Goal: Answer question/provide support

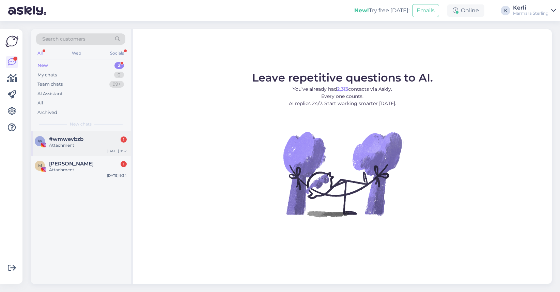
click at [90, 136] on div "#wmwevbzb 1" at bounding box center [88, 139] width 78 height 6
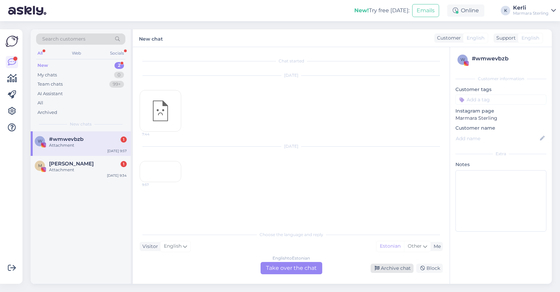
click at [391, 266] on div "Archive chat" at bounding box center [392, 267] width 43 height 9
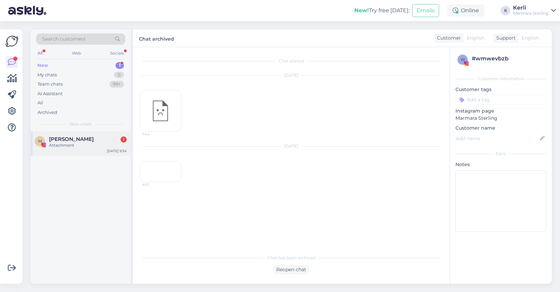
click at [81, 145] on div "Attachment" at bounding box center [88, 145] width 78 height 6
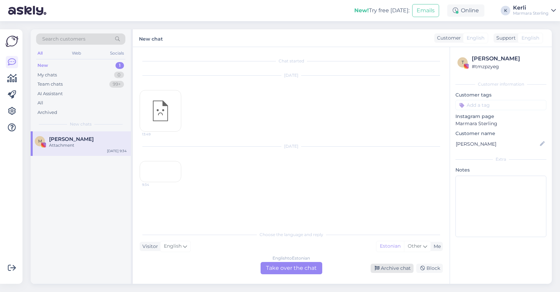
click at [394, 268] on div "Archive chat" at bounding box center [392, 267] width 43 height 9
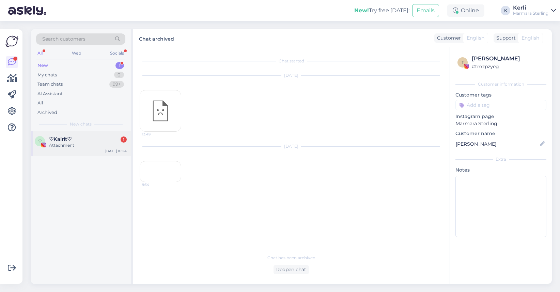
click at [82, 141] on div "♡Kairit♡ 1" at bounding box center [88, 139] width 78 height 6
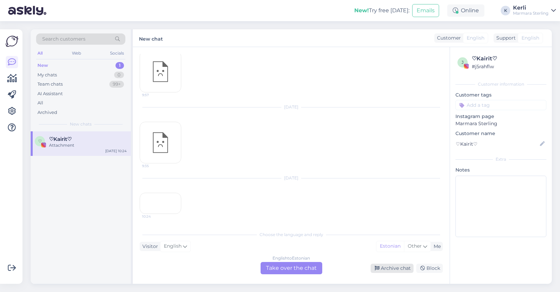
click at [387, 265] on div "Archive chat" at bounding box center [392, 267] width 43 height 9
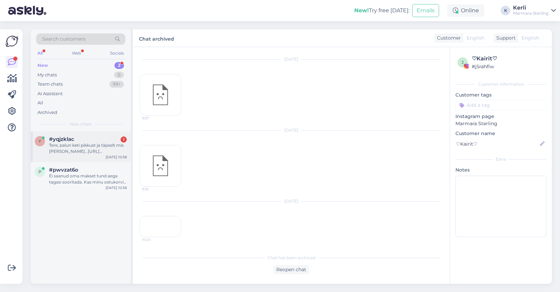
click at [74, 154] on div "Tere, palun keti pikkust ja täpselt mis kiri peal...https://www.marmara-sterlin…" at bounding box center [88, 148] width 78 height 12
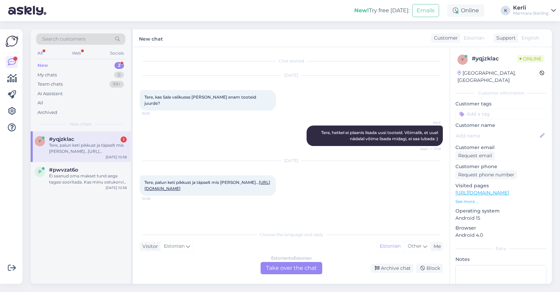
click at [192, 182] on link "https://www.marmara-sterling.com/et/925-silver-necklace-moterupasaulyje.html?qt…" at bounding box center [207, 184] width 126 height 11
click at [82, 185] on div "p #pwvzat6o Ei saanud oma makset tund aega tagasi sooritada. Kas minu ostukorvi…" at bounding box center [81, 177] width 100 height 31
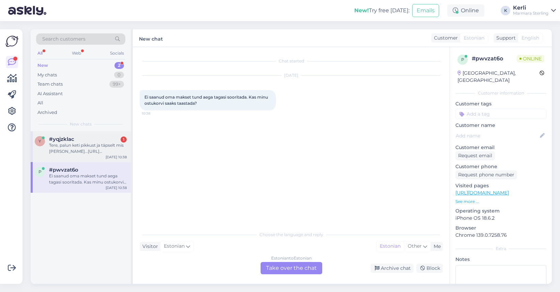
click at [69, 143] on div "Tere, palun keti pikkust ja täpselt mis kiri peal...https://www.marmara-sterlin…" at bounding box center [88, 148] width 78 height 12
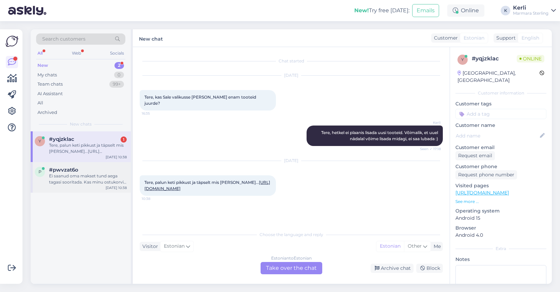
click at [75, 181] on div "Ei saanud oma makset tund aega tagasi sooritada. Kas minu ostukorvi saaks taast…" at bounding box center [88, 179] width 78 height 12
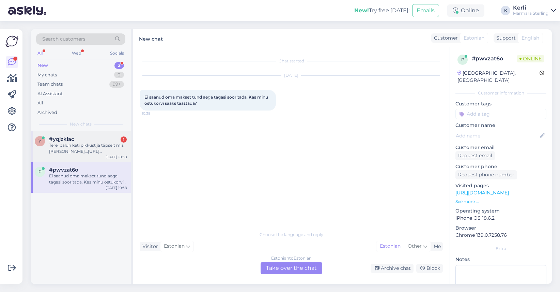
click at [73, 154] on div "Tere, palun keti pikkust ja täpselt mis kiri peal...https://www.marmara-sterlin…" at bounding box center [88, 148] width 78 height 12
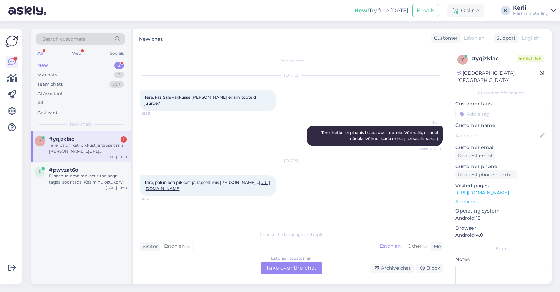
click at [207, 189] on link "https://www.marmara-sterling.com/et/925-silver-necklace-moterupasaulyje.html?qt…" at bounding box center [207, 184] width 126 height 11
click at [81, 146] on div "Tere, palun keti pikkust ja täpselt mis kiri peal...https://www.marmara-sterlin…" at bounding box center [88, 148] width 78 height 12
click at [295, 268] on div "Estonian to Estonian Take over the chat" at bounding box center [292, 268] width 62 height 12
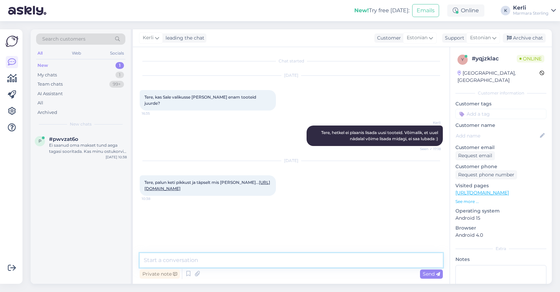
click at [257, 266] on textarea at bounding box center [291, 260] width 303 height 14
type textarea "Tere, kett on 42+5cm"
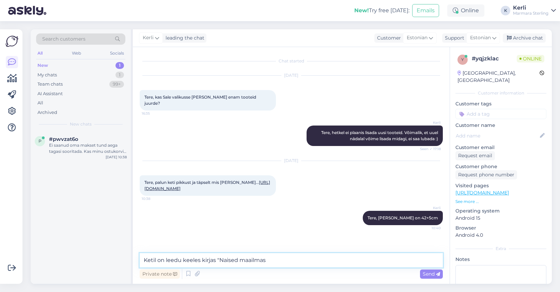
type textarea "Ketil on leedu keeles kirjas "Naised maailmas""
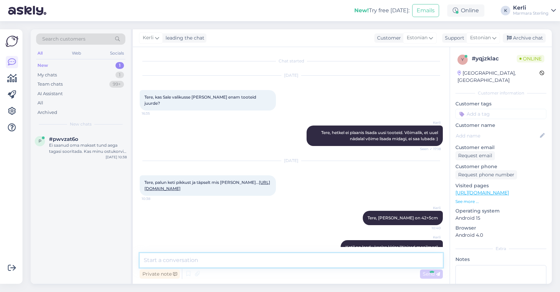
scroll to position [15, 0]
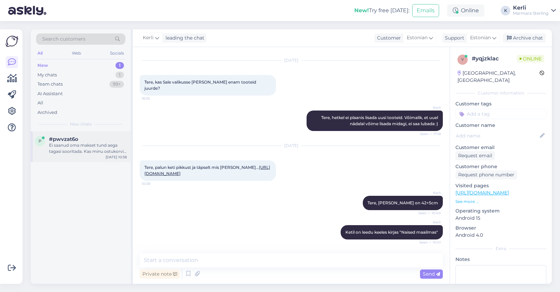
click at [85, 148] on div "Ei saanud oma makset tund aega tagasi sooritada. Kas minu ostukorvi saaks taast…" at bounding box center [88, 148] width 78 height 12
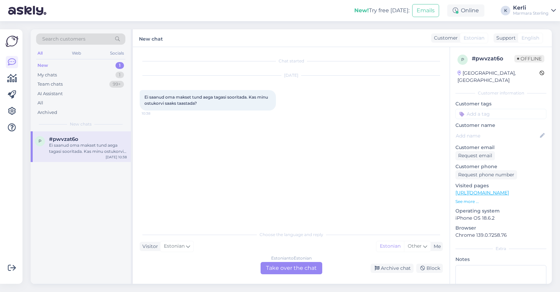
click at [280, 269] on div "Estonian to Estonian Take over the chat" at bounding box center [292, 268] width 62 height 12
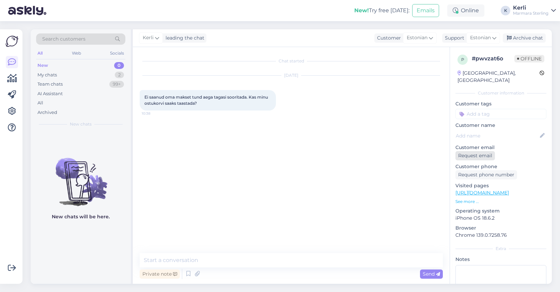
click at [483, 151] on div "Request email" at bounding box center [475, 155] width 40 height 9
click at [525, 42] on div "Archive chat" at bounding box center [524, 37] width 43 height 9
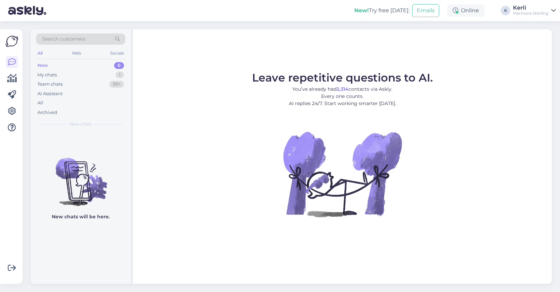
click at [67, 72] on div "My chats 1" at bounding box center [80, 75] width 89 height 10
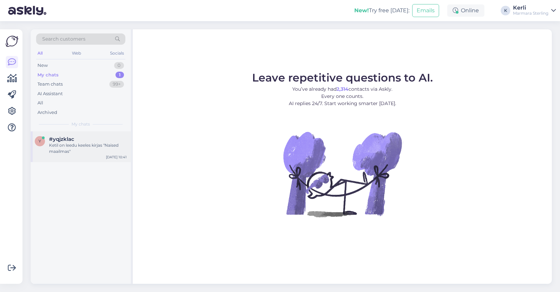
click at [84, 157] on div "y #yqjzklac Ketil on leedu keeles kirjas "Naised maailmas" [DATE] 10:41" at bounding box center [81, 146] width 100 height 31
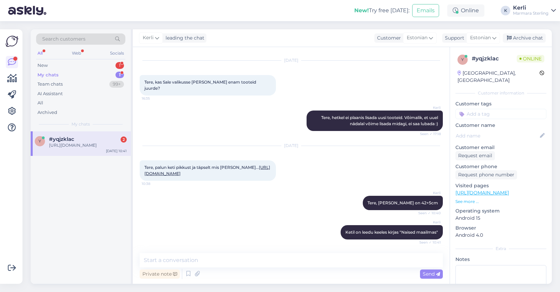
scroll to position [80, 0]
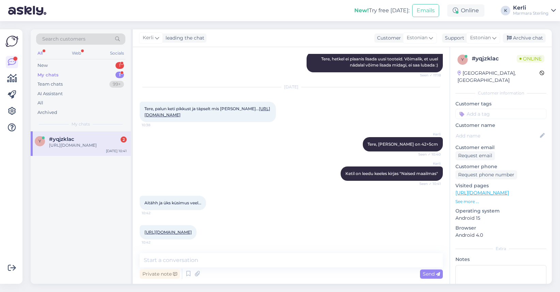
click at [186, 229] on link "[URL][DOMAIN_NAME]" at bounding box center [167, 231] width 47 height 5
click at [212, 264] on textarea at bounding box center [291, 260] width 303 height 14
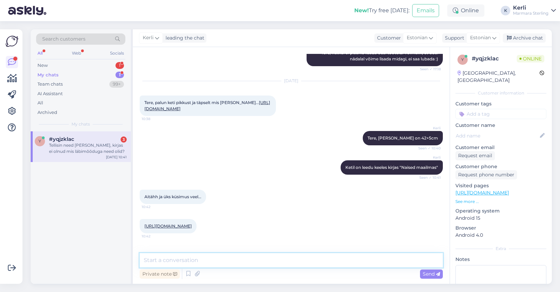
scroll to position [115, 0]
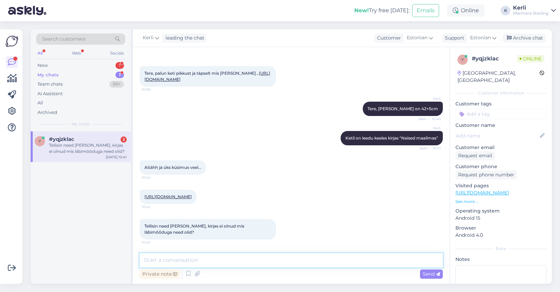
click at [209, 257] on textarea at bounding box center [291, 260] width 303 height 14
click at [192, 194] on link "https://www.marmara-sterling.com/en/baguette-link-earrigs-rhodium-plated-kr912.…" at bounding box center [167, 196] width 47 height 5
click at [207, 259] on textarea at bounding box center [291, 260] width 303 height 14
type textarea "U"
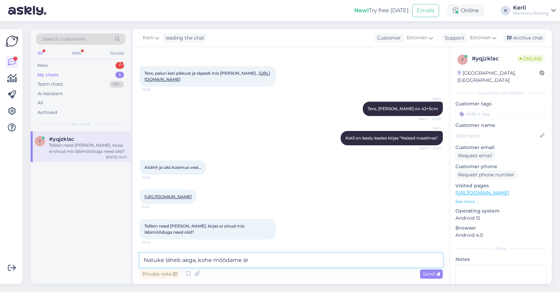
type textarea "Natuke läheb aega, kohe mõõdame ära"
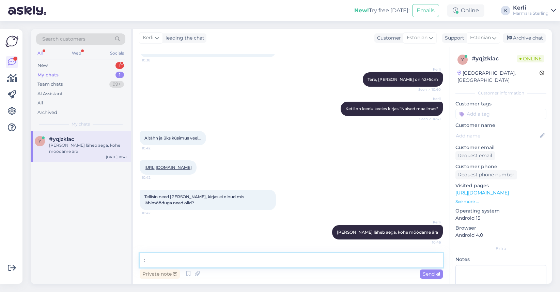
type textarea ":)"
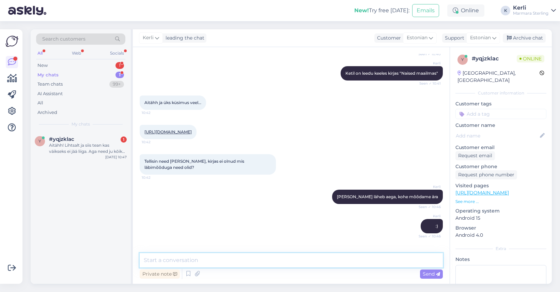
scroll to position [215, 0]
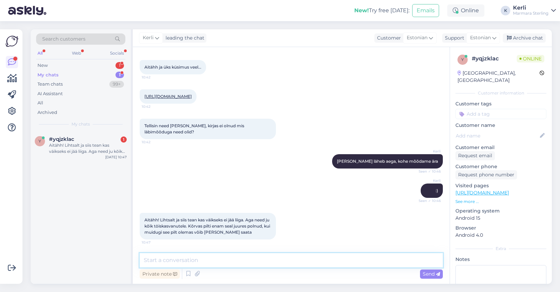
click at [229, 256] on textarea at bounding box center [291, 260] width 303 height 14
type textarea "N"
click at [71, 146] on div "Aitähh! Lihtsalt ja siis tean kas väikseks ei jää liiga. Aga need ju kõik töisk…" at bounding box center [88, 148] width 78 height 12
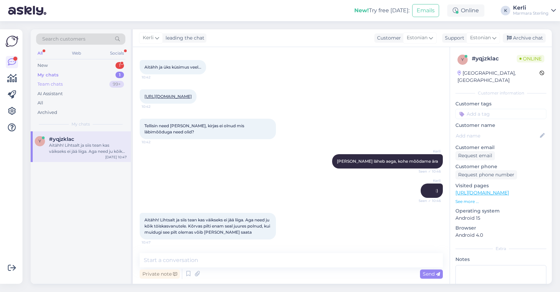
click at [71, 84] on div "Team chats 99+" at bounding box center [80, 84] width 89 height 10
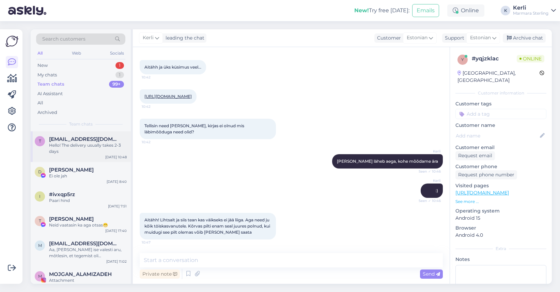
click at [82, 154] on div "t tapati790122@gmail.com Hello! The delivery usually takes 2-3 days Aug 25 10:48" at bounding box center [81, 146] width 100 height 31
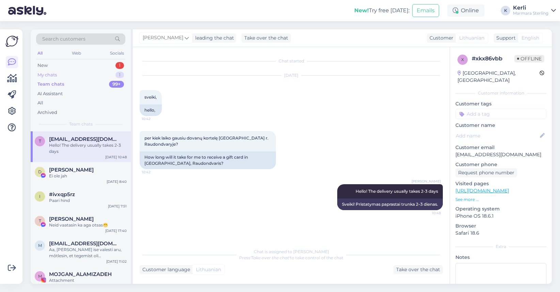
click at [59, 75] on div "My chats 1" at bounding box center [80, 75] width 89 height 10
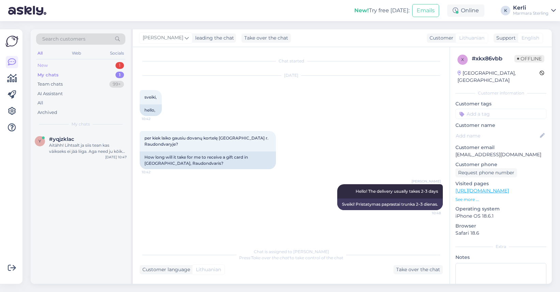
click at [53, 68] on div "New 1" at bounding box center [80, 66] width 89 height 10
click at [72, 124] on span "New chats" at bounding box center [81, 124] width 22 height 6
click at [72, 145] on div "Tere, kas oleks võimalik naha kuidas INFINITY BAGUETTE RING ROSE GOLD-PLATED ja…" at bounding box center [88, 148] width 78 height 12
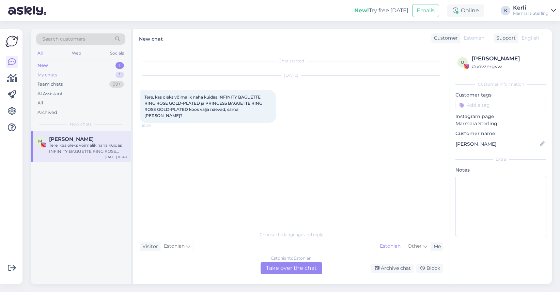
click at [93, 76] on div "My chats 1" at bounding box center [80, 75] width 89 height 10
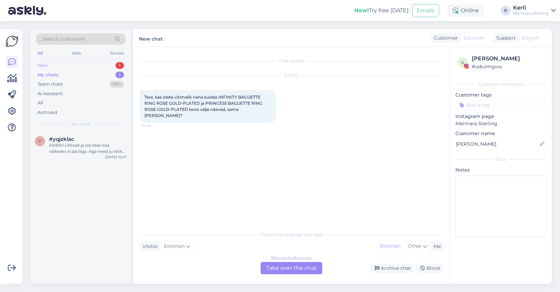
click at [91, 68] on div "New 1" at bounding box center [80, 66] width 89 height 10
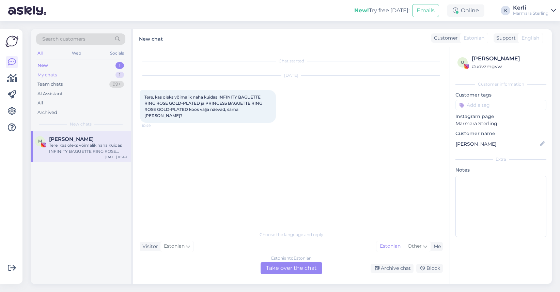
click at [87, 76] on div "My chats 1" at bounding box center [80, 75] width 89 height 10
click at [83, 146] on div "Aitähh! Lihtsalt ja siis tean kas väikseks ei jää liiga. Aga need ju kõik töisk…" at bounding box center [88, 148] width 78 height 12
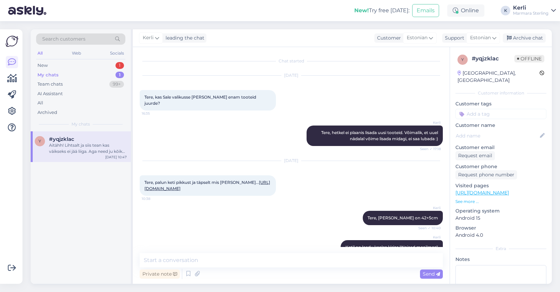
scroll to position [215, 0]
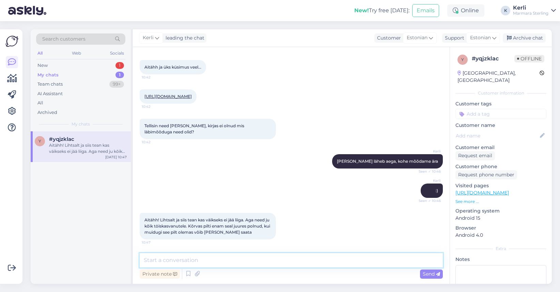
click at [196, 261] on textarea at bounding box center [291, 260] width 303 height 14
type textarea "U"
click at [316, 262] on textarea "11-12mm on läbimõõt, hetkel pilti ei ole antud tootest" at bounding box center [291, 260] width 303 height 14
type textarea "11-12mm on läbimõõt, hetkel pilti ei ole antud tootest"
click at [427, 276] on span "Send" at bounding box center [431, 273] width 17 height 6
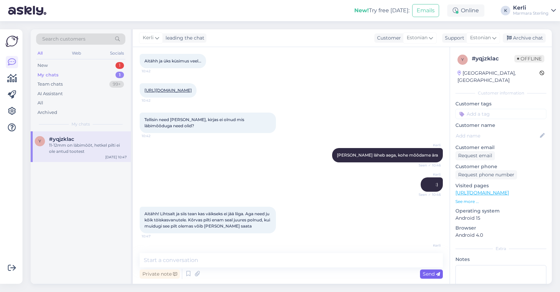
scroll to position [245, 0]
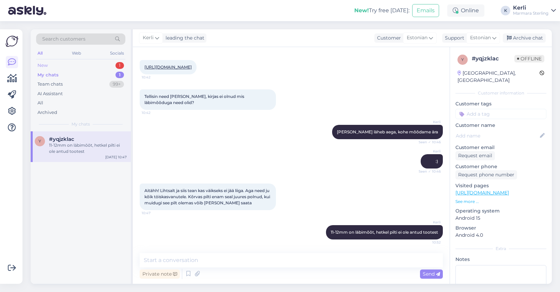
click at [90, 63] on div "New 1" at bounding box center [80, 66] width 89 height 10
click at [94, 147] on div "Tere, kas oleks võimalik naha kuidas INFINITY BAGUETTE RING ROSE GOLD-PLATED ja…" at bounding box center [88, 148] width 78 height 12
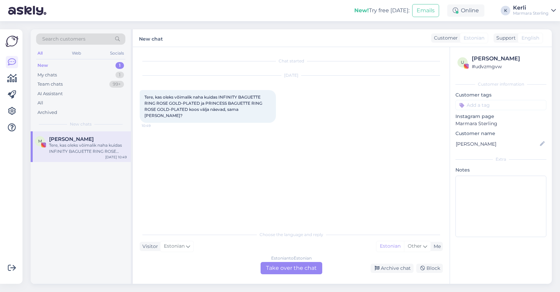
click at [292, 267] on div "Estonian to Estonian Take over the chat" at bounding box center [292, 268] width 62 height 12
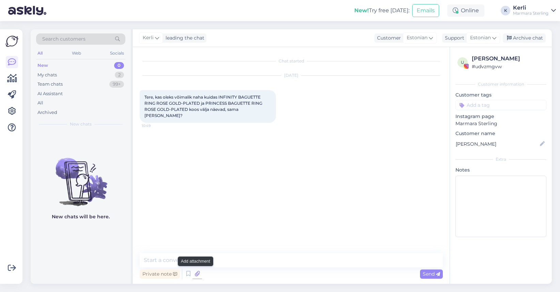
click at [198, 276] on icon at bounding box center [197, 273] width 10 height 10
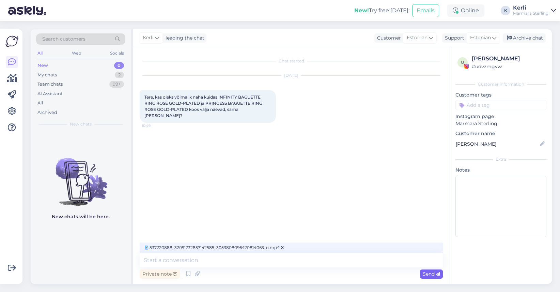
click at [430, 274] on span "Send" at bounding box center [431, 273] width 17 height 6
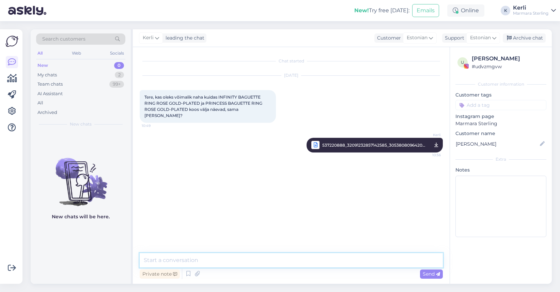
click at [218, 260] on textarea at bounding box center [291, 260] width 303 height 14
type textarea "Tere!"
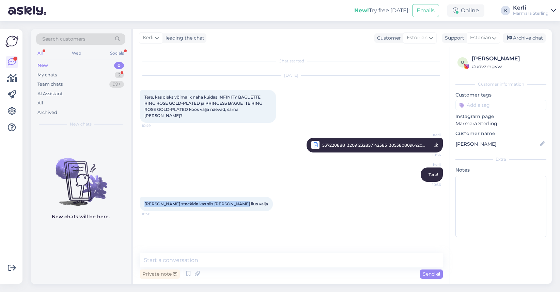
drag, startPoint x: 232, startPoint y: 198, endPoint x: 140, endPoint y: 199, distance: 92.0
click at [140, 199] on div "kui neid stackida kas siis näeb ka ilus välja 10:58" at bounding box center [206, 204] width 133 height 14
copy span "kui neid stackida kas siis näeb ka ilus välja"
click at [195, 273] on icon at bounding box center [197, 273] width 10 height 10
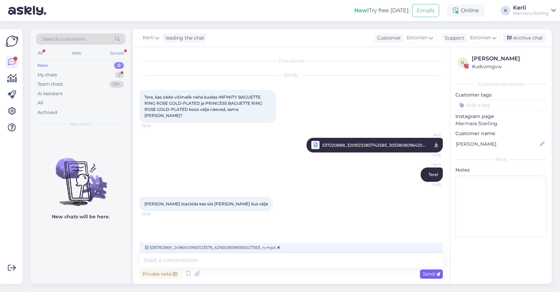
click at [432, 273] on span "Send" at bounding box center [431, 273] width 17 height 6
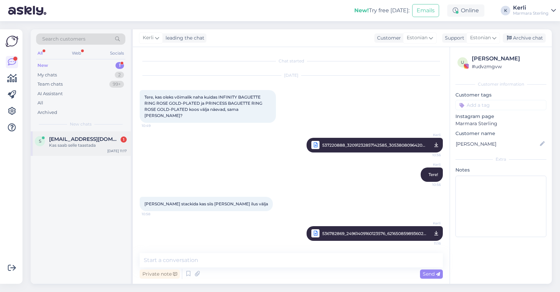
click at [76, 146] on div "Kas saab selle taastada" at bounding box center [88, 145] width 78 height 6
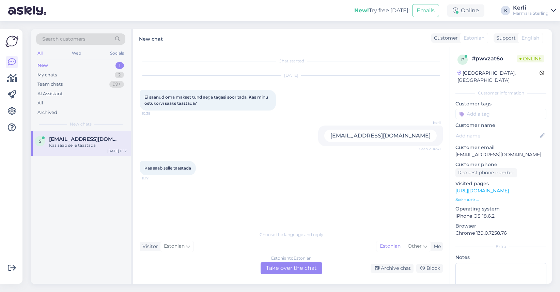
click at [309, 269] on div "Estonian to Estonian Take over the chat" at bounding box center [292, 268] width 62 height 12
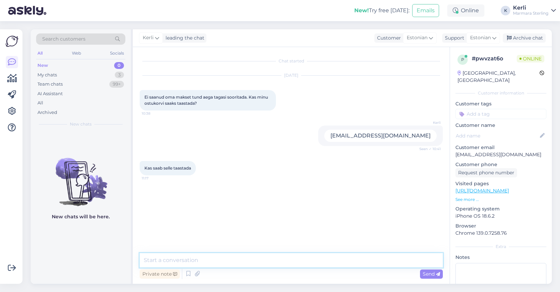
click at [230, 255] on textarea at bounding box center [291, 260] width 303 height 14
type textarea "Tere!"
type textarea "Kohe kontrollime"
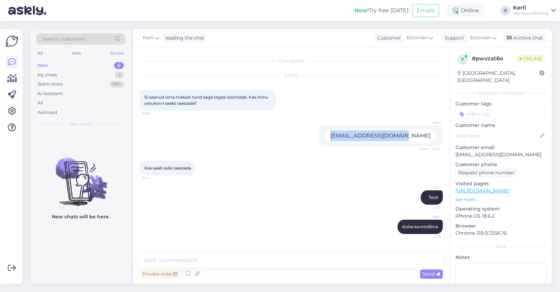
drag, startPoint x: 434, startPoint y: 135, endPoint x: 346, endPoint y: 137, distance: 87.9
click at [346, 137] on div "Kerli schmeimaneve@gmail.com Seen ✓ 10:41" at bounding box center [380, 135] width 125 height 20
copy div "schmeimaneve@gmail.com"
click at [228, 262] on textarea at bounding box center [291, 260] width 303 height 14
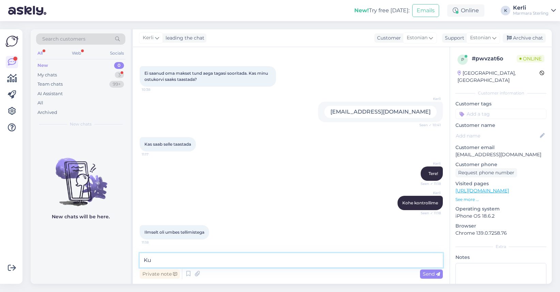
type textarea "K"
type textarea "Kuidas on teie nimi?"
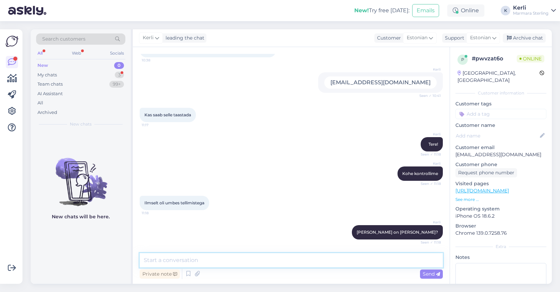
scroll to position [82, 0]
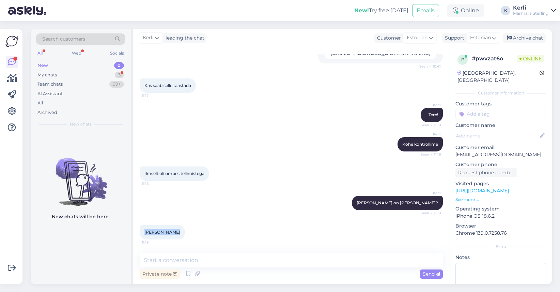
drag, startPoint x: 178, startPoint y: 232, endPoint x: 144, endPoint y: 229, distance: 34.9
click at [144, 229] on div "Eve Schmeiman 11:18" at bounding box center [162, 232] width 45 height 14
copy span "Eve Schmeiman"
click at [266, 208] on div "Kerli Kuidas on teie nimi? Seen ✓ 11:18" at bounding box center [291, 202] width 303 height 29
click at [245, 257] on textarea at bounding box center [291, 260] width 303 height 14
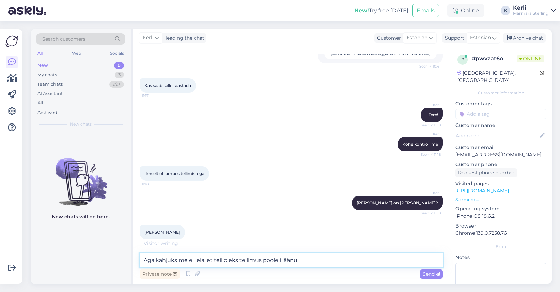
type textarea "Aga kahjuks me ei leia, et teil oleks tellimus pooleli jäänud"
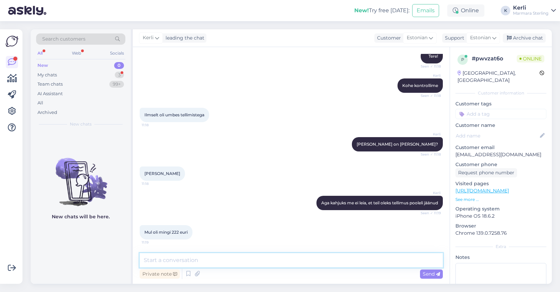
scroll to position [170, 0]
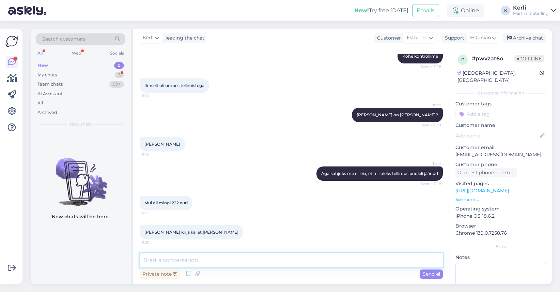
click at [212, 259] on textarea at bounding box center [291, 260] width 303 height 14
drag, startPoint x: 145, startPoint y: 143, endPoint x: 198, endPoint y: 144, distance: 53.1
click at [198, 144] on div "Eve Schmeiman 11:18" at bounding box center [291, 143] width 303 height 29
copy span "Eve Schmeiman"
click at [203, 260] on textarea "Kas" at bounding box center [291, 260] width 303 height 14
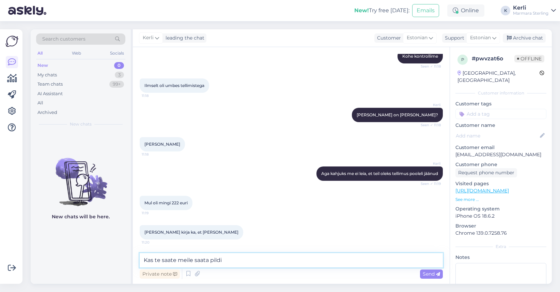
type textarea "Kas te saate meile saata pildi?"
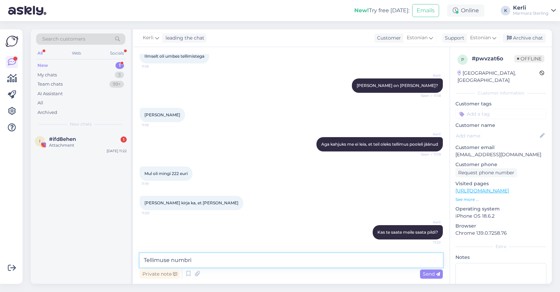
type textarea "Tellimuse numbri?"
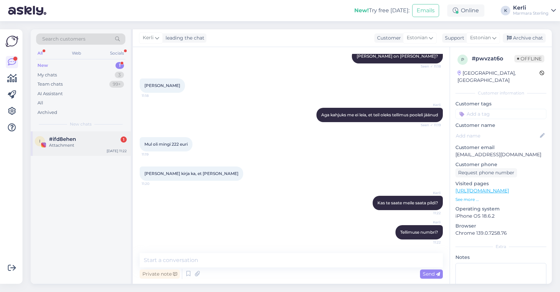
click at [63, 141] on span "#ifd8ehen" at bounding box center [62, 139] width 27 height 6
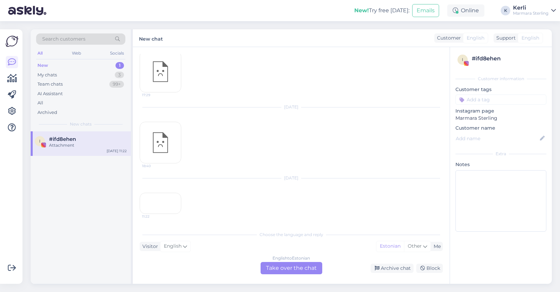
scroll to position [151, 0]
click at [168, 122] on div "18:40" at bounding box center [161, 143] width 42 height 42
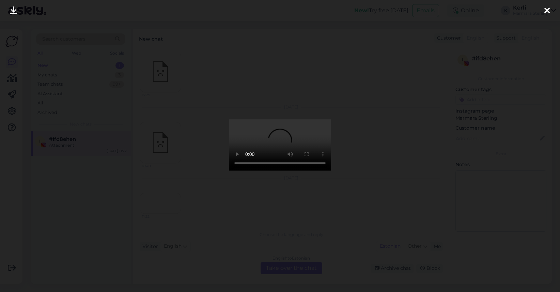
click at [543, 11] on div at bounding box center [547, 10] width 14 height 21
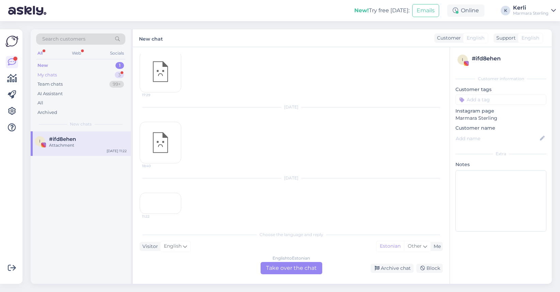
click at [66, 74] on div "My chats 3" at bounding box center [80, 75] width 89 height 10
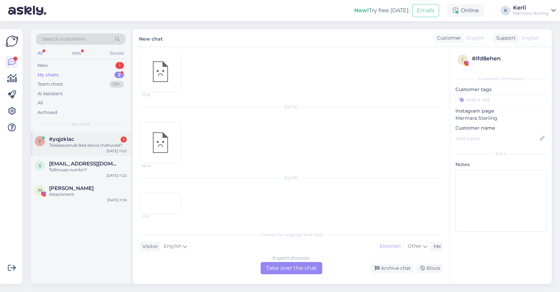
click at [76, 140] on div "#yqjzklac 1" at bounding box center [88, 139] width 78 height 6
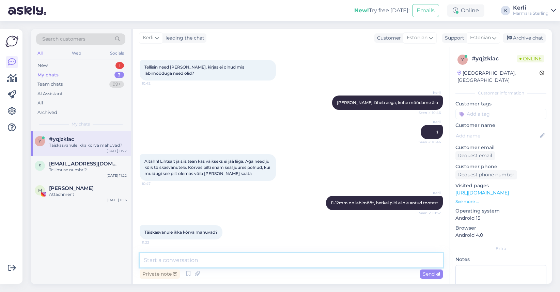
click at [182, 263] on textarea at bounding box center [291, 260] width 303 height 14
type textarea "Ikka"
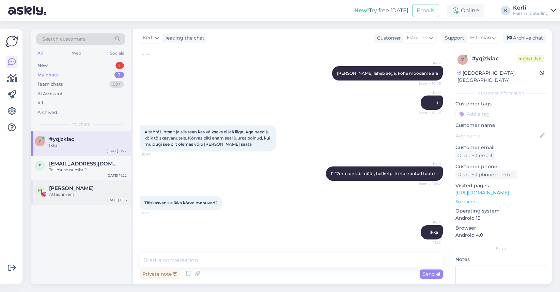
click at [72, 188] on div "Melissa" at bounding box center [88, 188] width 78 height 6
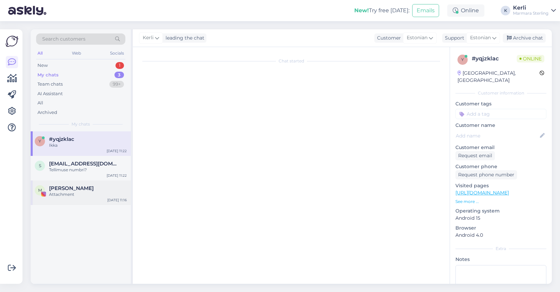
scroll to position [0, 0]
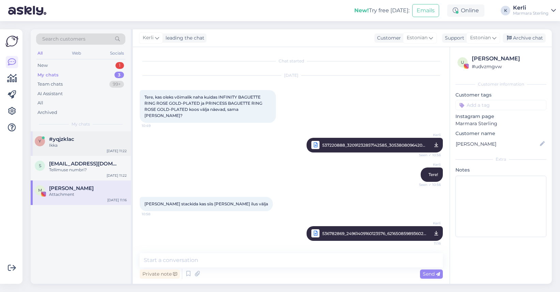
click at [69, 151] on div "y #yqjzklac Ikka Aug 25 11:22" at bounding box center [81, 143] width 100 height 25
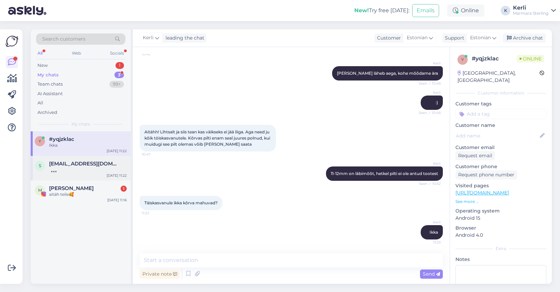
click at [68, 169] on div at bounding box center [88, 170] width 78 height 6
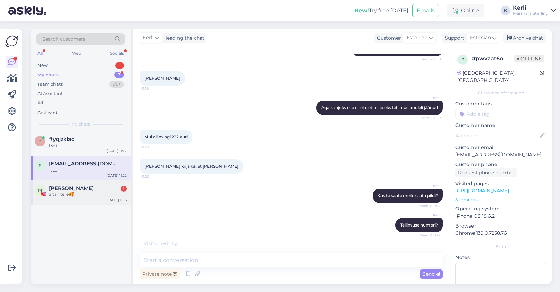
click at [65, 192] on div "aitäh teile🥰" at bounding box center [88, 194] width 78 height 6
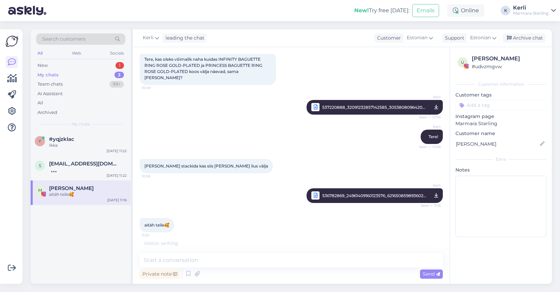
scroll to position [32, 0]
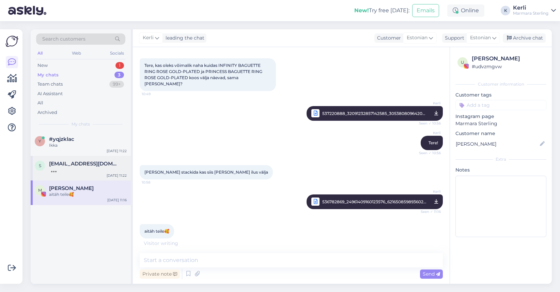
click at [71, 163] on span "schmeimaneve@gmail.com" at bounding box center [84, 163] width 71 height 6
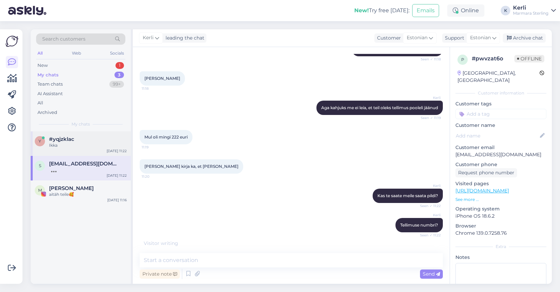
click at [73, 143] on div "Ikka" at bounding box center [88, 145] width 78 height 6
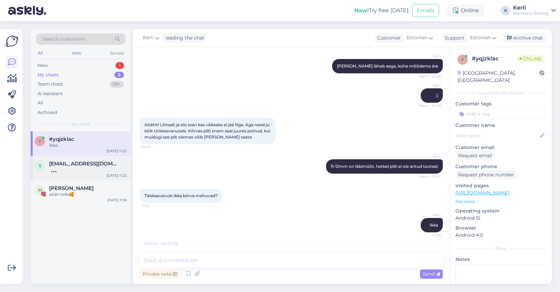
click at [74, 165] on span "schmeimaneve@gmail.com" at bounding box center [84, 163] width 71 height 6
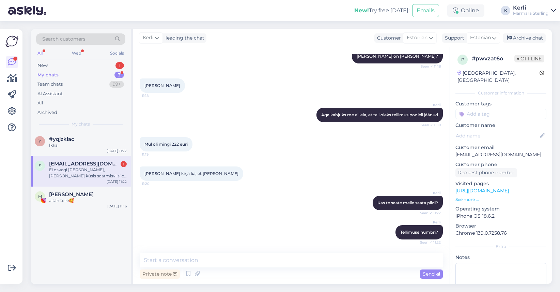
scroll to position [264, 0]
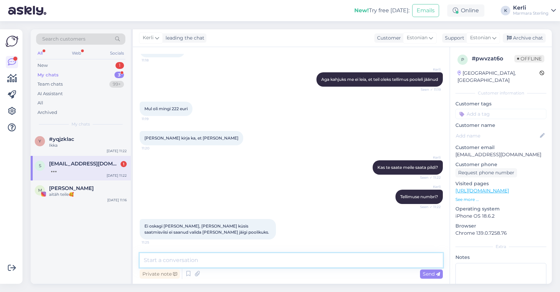
click at [195, 261] on textarea at bounding box center [291, 260] width 303 height 14
click at [75, 141] on div "#yqjzklac" at bounding box center [88, 139] width 78 height 6
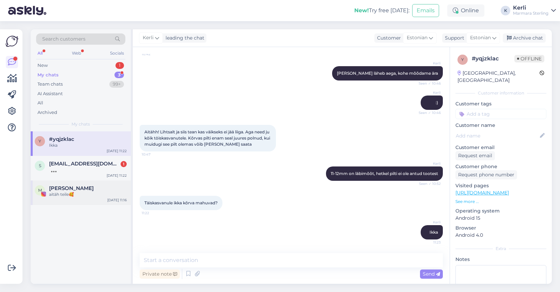
click at [82, 193] on div "aitäh teile🥰" at bounding box center [88, 194] width 78 height 6
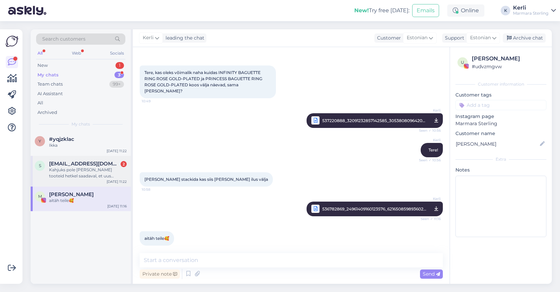
click at [58, 160] on span "schmeimaneve@gmail.com" at bounding box center [84, 163] width 71 height 6
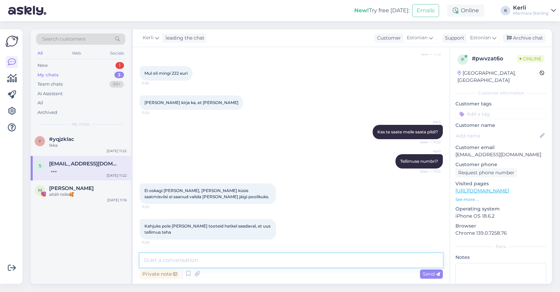
click at [203, 261] on textarea at bounding box center [291, 260] width 303 height 14
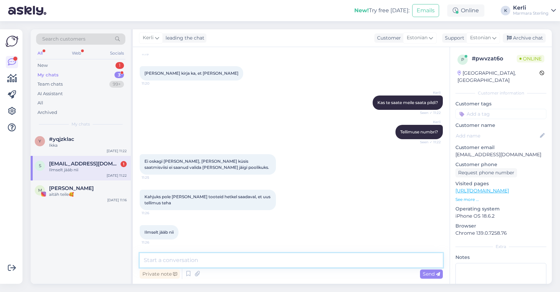
click at [199, 260] on textarea at bounding box center [291, 260] width 303 height 14
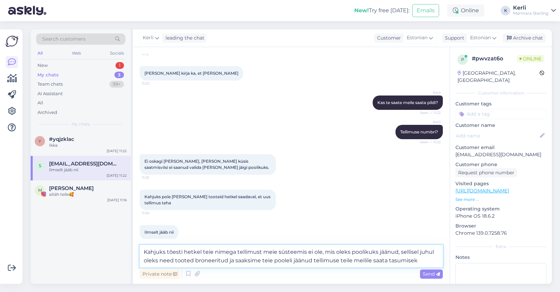
type textarea "Kahjuks tõesti hetkel teie nimega tellimust meie süsteemis ei ole, mis oleks po…"
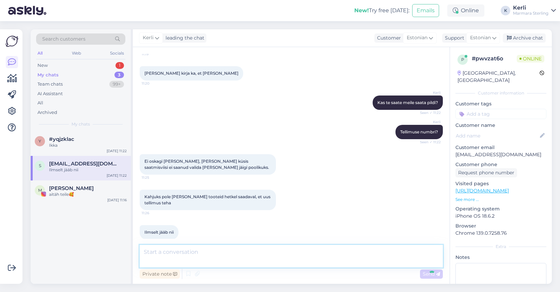
scroll to position [377, 0]
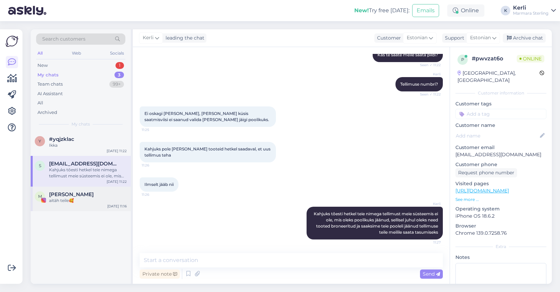
click at [66, 200] on div "aitäh teile🥰" at bounding box center [88, 200] width 78 height 6
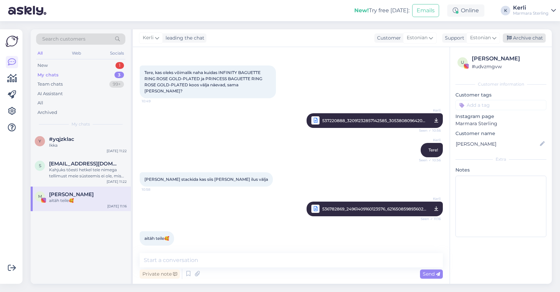
click at [535, 36] on div "Archive chat" at bounding box center [524, 37] width 43 height 9
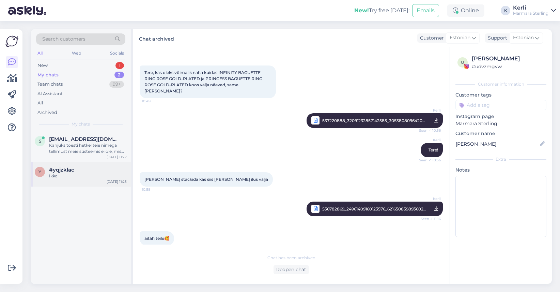
click at [65, 180] on div "y #yqjzklac Ikka Aug 25 11:23" at bounding box center [81, 174] width 100 height 25
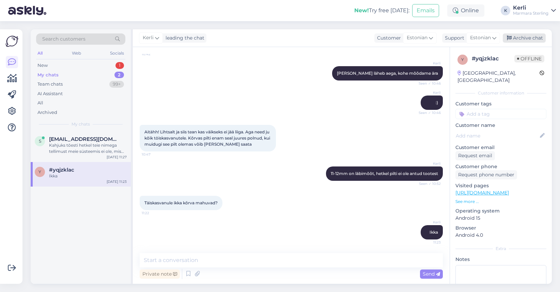
click at [529, 35] on div "Archive chat" at bounding box center [524, 37] width 43 height 9
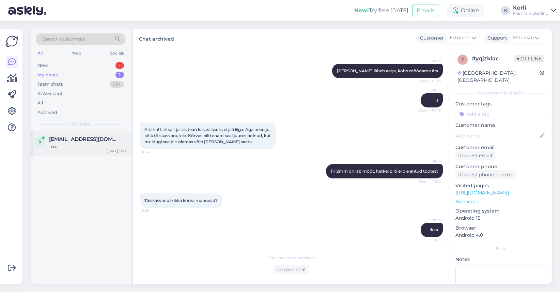
click at [68, 139] on span "schmeimaneve@gmail.com" at bounding box center [84, 139] width 71 height 6
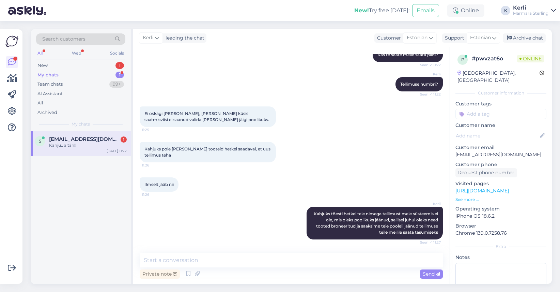
scroll to position [406, 0]
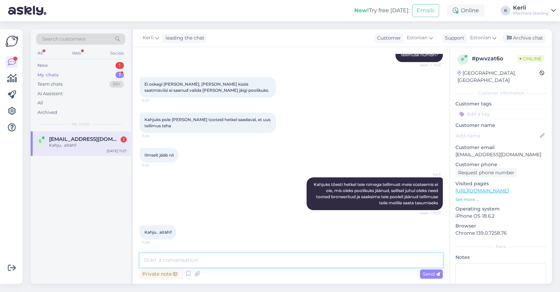
click at [217, 261] on textarea at bounding box center [291, 260] width 303 height 14
click at [67, 64] on div "New 2" at bounding box center [80, 66] width 89 height 10
click at [81, 145] on div "Attachment" at bounding box center [88, 145] width 78 height 6
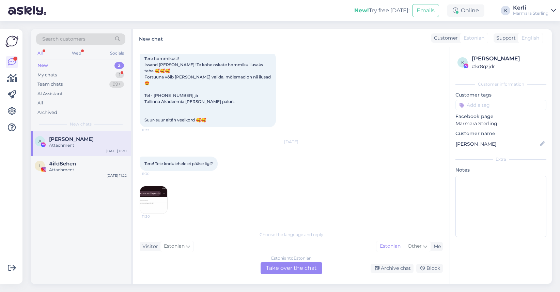
scroll to position [164, 0]
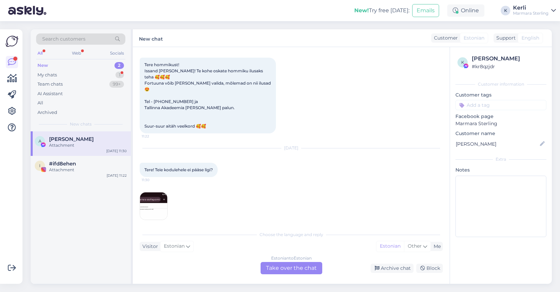
click at [157, 192] on img at bounding box center [153, 205] width 27 height 27
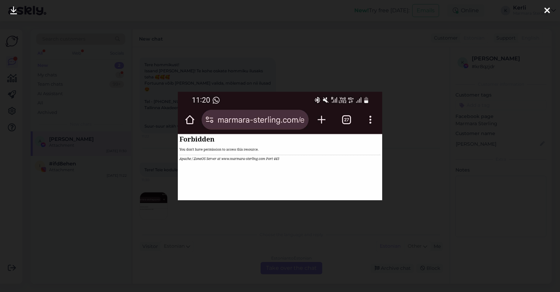
click at [542, 11] on div at bounding box center [547, 10] width 14 height 21
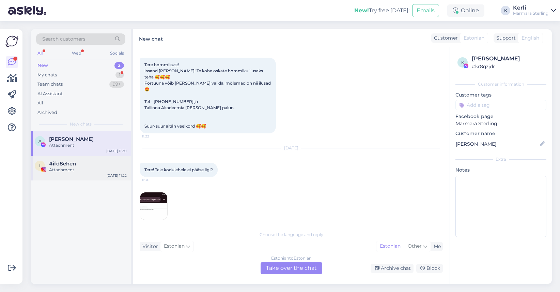
click at [84, 161] on div "#ifd8ehen" at bounding box center [88, 163] width 78 height 6
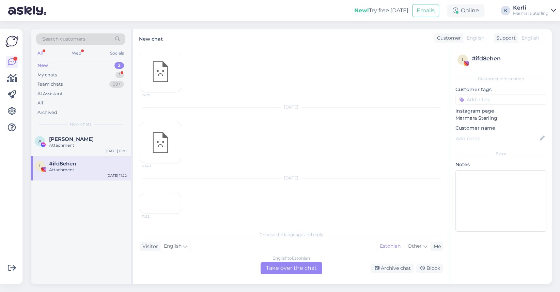
scroll to position [151, 0]
click at [384, 266] on div "Archive chat" at bounding box center [392, 267] width 43 height 9
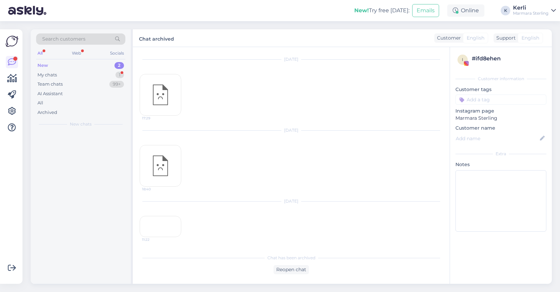
scroll to position [138, 0]
click at [76, 77] on div "My chats 1" at bounding box center [80, 75] width 89 height 10
click at [76, 127] on span "My chats" at bounding box center [81, 124] width 18 height 6
click at [76, 148] on div "Kahju.. aitäh!!" at bounding box center [88, 145] width 78 height 6
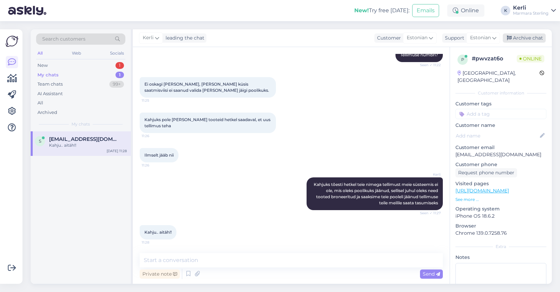
click at [526, 40] on div "Archive chat" at bounding box center [524, 37] width 43 height 9
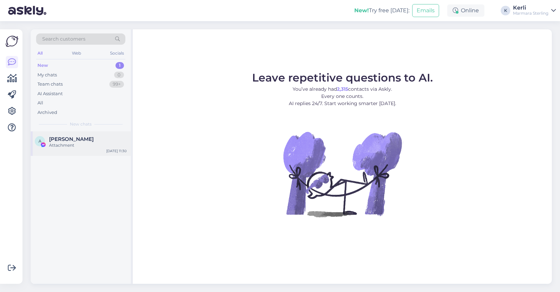
click at [50, 132] on div "A Anna-Liisa Ķesa Attachment Aug 25 11:30" at bounding box center [81, 143] width 100 height 25
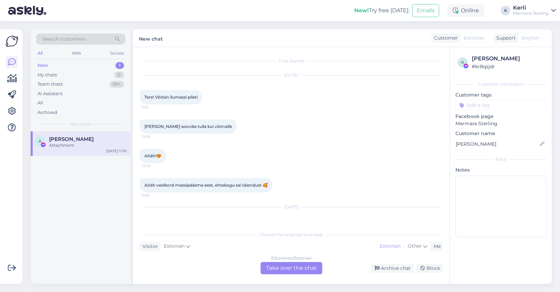
scroll to position [164, 0]
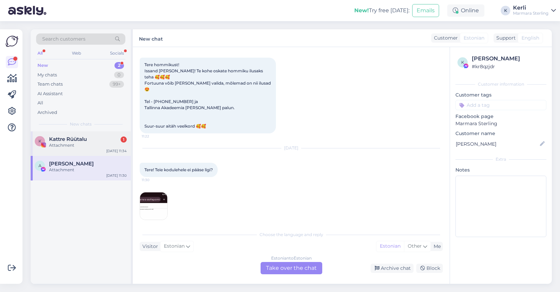
click at [69, 134] on div "K Kattre Rüütalu 1 Attachment Aug 25 11:34" at bounding box center [81, 143] width 100 height 25
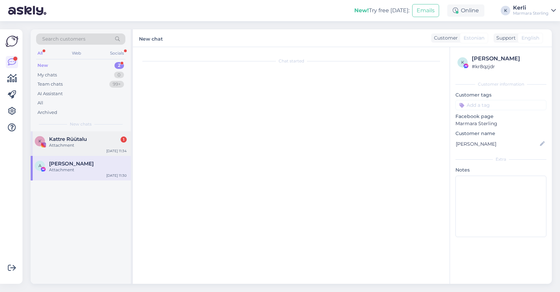
scroll to position [256, 0]
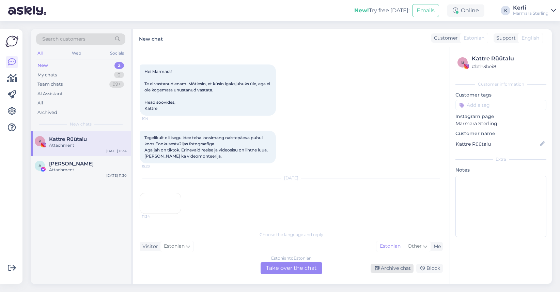
click at [403, 270] on div "Archive chat" at bounding box center [392, 267] width 43 height 9
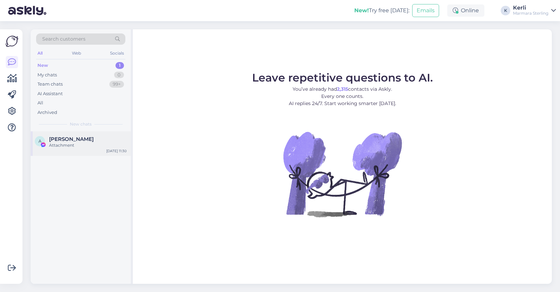
click at [98, 145] on div "Attachment" at bounding box center [88, 145] width 78 height 6
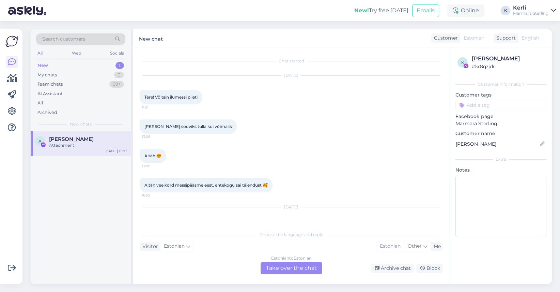
scroll to position [164, 0]
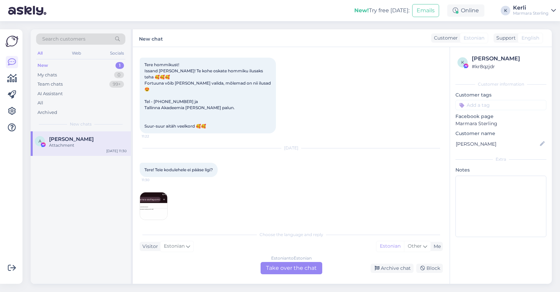
click at [160, 200] on img at bounding box center [153, 205] width 27 height 27
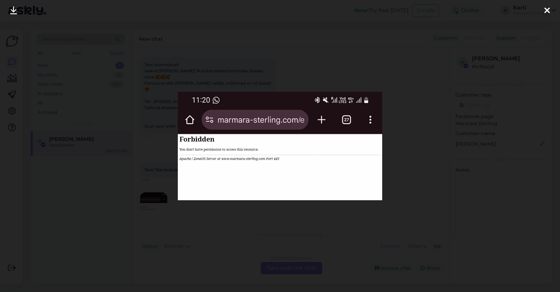
click at [550, 8] on div at bounding box center [547, 10] width 14 height 21
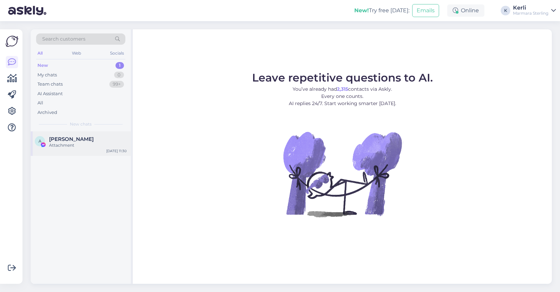
click at [60, 147] on div "Attachment" at bounding box center [88, 145] width 78 height 6
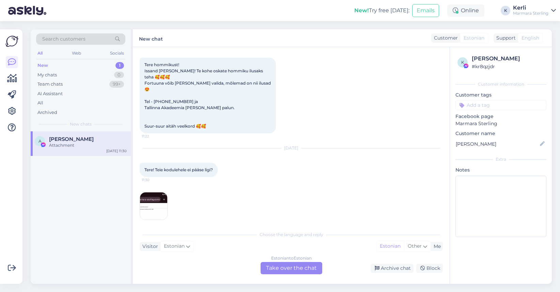
click at [302, 270] on div "Estonian to Estonian Take over the chat" at bounding box center [292, 268] width 62 height 12
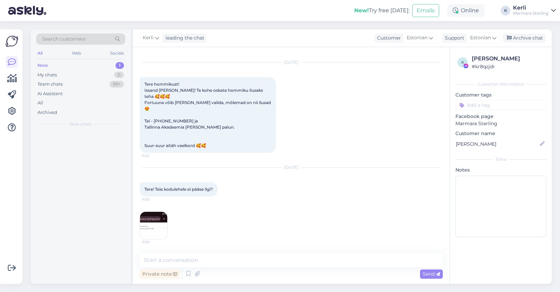
scroll to position [138, 0]
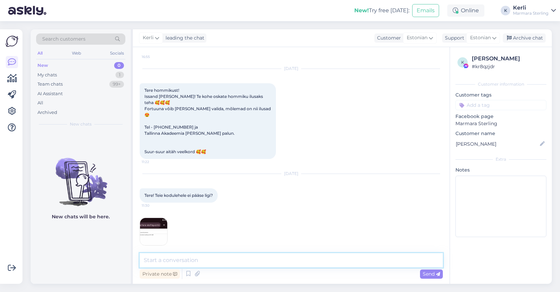
click at [243, 258] on textarea at bounding box center [291, 260] width 303 height 14
type textarea "Tere! Peaks ilusti ikka kõik toimima :)"
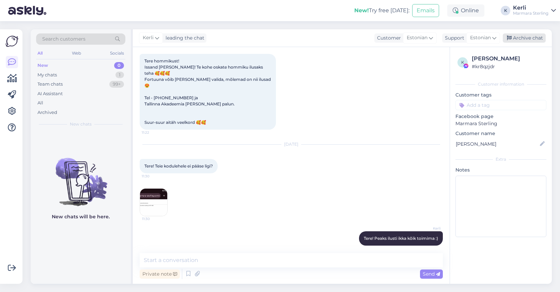
click at [522, 40] on div "Archive chat" at bounding box center [524, 37] width 43 height 9
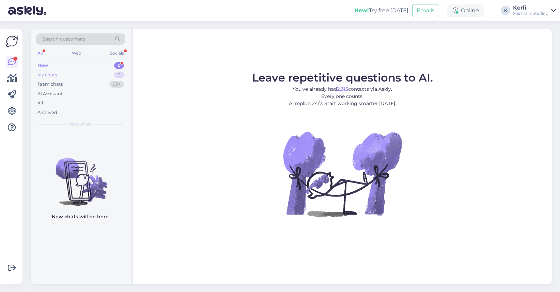
click at [78, 71] on div "My chats 0" at bounding box center [80, 75] width 89 height 10
click at [78, 68] on div "New 1" at bounding box center [80, 66] width 89 height 10
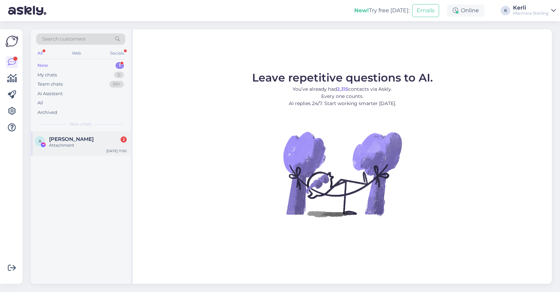
click at [80, 147] on div "Attachment" at bounding box center [88, 145] width 78 height 6
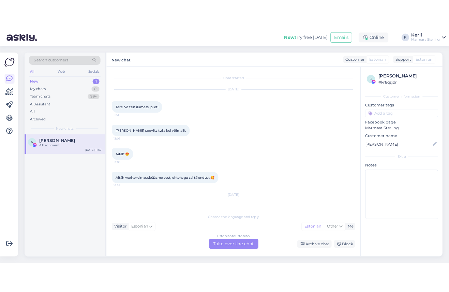
scroll to position [252, 0]
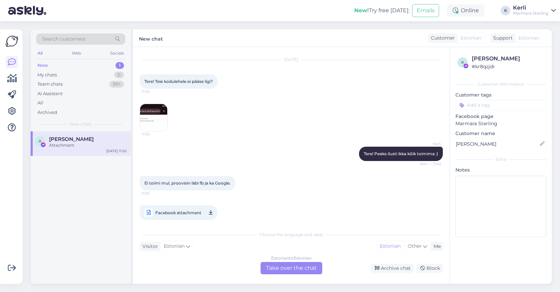
click at [186, 208] on span "Facebook attachment" at bounding box center [178, 212] width 46 height 9
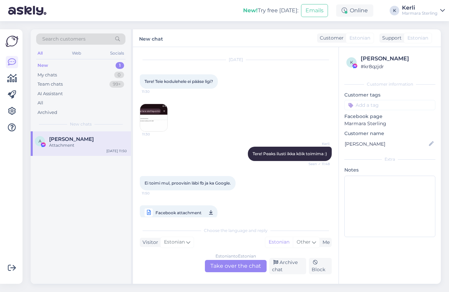
click at [243, 265] on div "Estonian to Estonian Take over the chat" at bounding box center [236, 266] width 62 height 12
click at [228, 263] on div "Estonian to Estonian Take over the chat" at bounding box center [236, 266] width 62 height 12
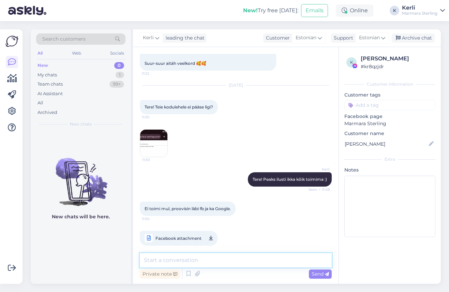
click at [204, 259] on textarea at bounding box center [236, 260] width 192 height 14
type textarea "Aga kui te tühjendate oma browseri vahemälu?"
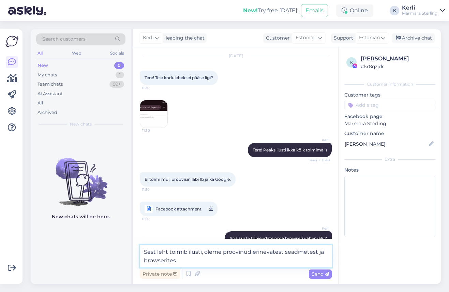
type textarea "Sest leht toimib ilusti, oleme proovinud erinevatest seadmetest ja browseritest"
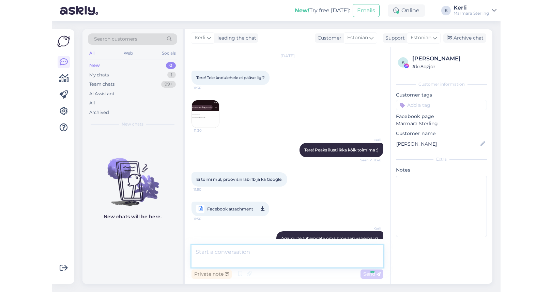
scroll to position [291, 0]
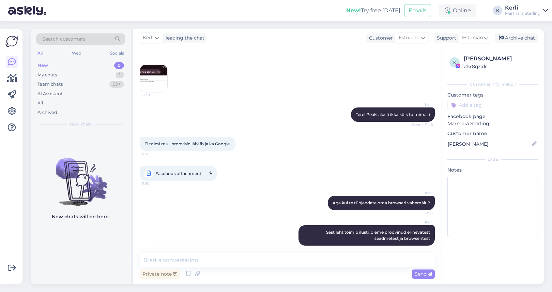
click at [221, 218] on div "[PERSON_NAME] leht toimib ilusti, oleme proovinud erinevatest seadmetest ja bro…" at bounding box center [287, 234] width 295 height 35
click at [69, 70] on div "My chats 1" at bounding box center [80, 75] width 89 height 10
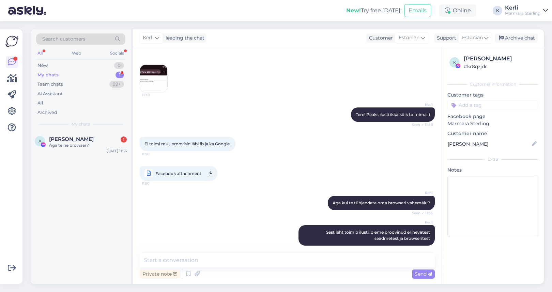
scroll to position [350, 0]
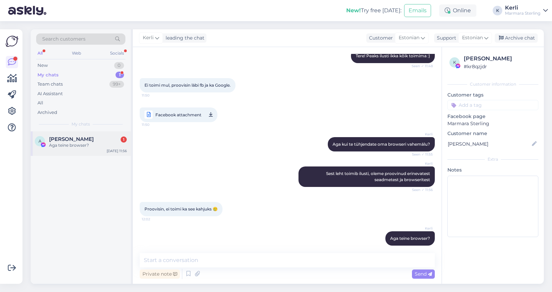
click at [85, 145] on div "Aga teine browser?" at bounding box center [88, 145] width 78 height 6
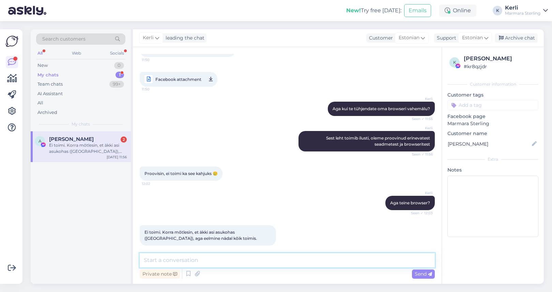
click at [221, 265] on textarea at bounding box center [287, 260] width 295 height 14
click at [196, 257] on textarea at bounding box center [287, 260] width 295 height 14
type textarea "J"
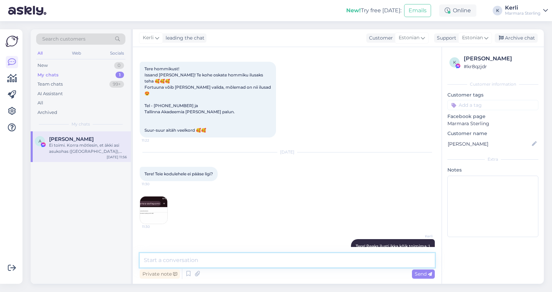
scroll to position [219, 0]
